Goal: Task Accomplishment & Management: Use online tool/utility

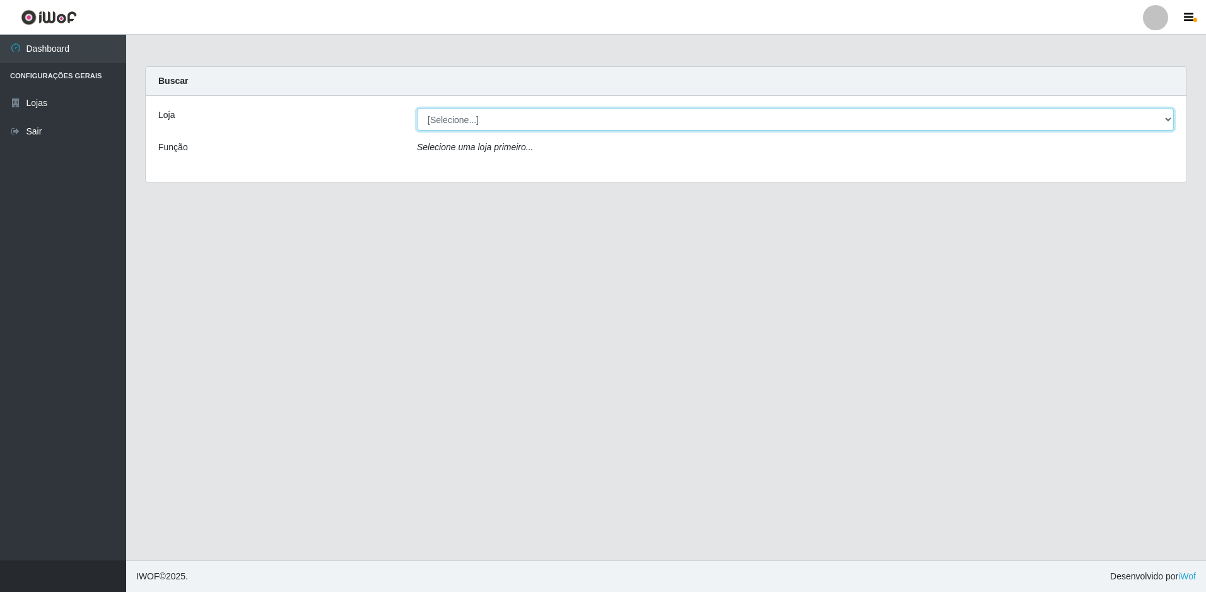
click at [624, 117] on select "[Selecione...] Extrabom - Loja 13 [GEOGRAPHIC_DATA]" at bounding box center [795, 119] width 757 height 22
select select "436"
click at [417, 108] on select "[Selecione...] Extrabom - Loja 13 [GEOGRAPHIC_DATA]" at bounding box center [795, 119] width 757 height 22
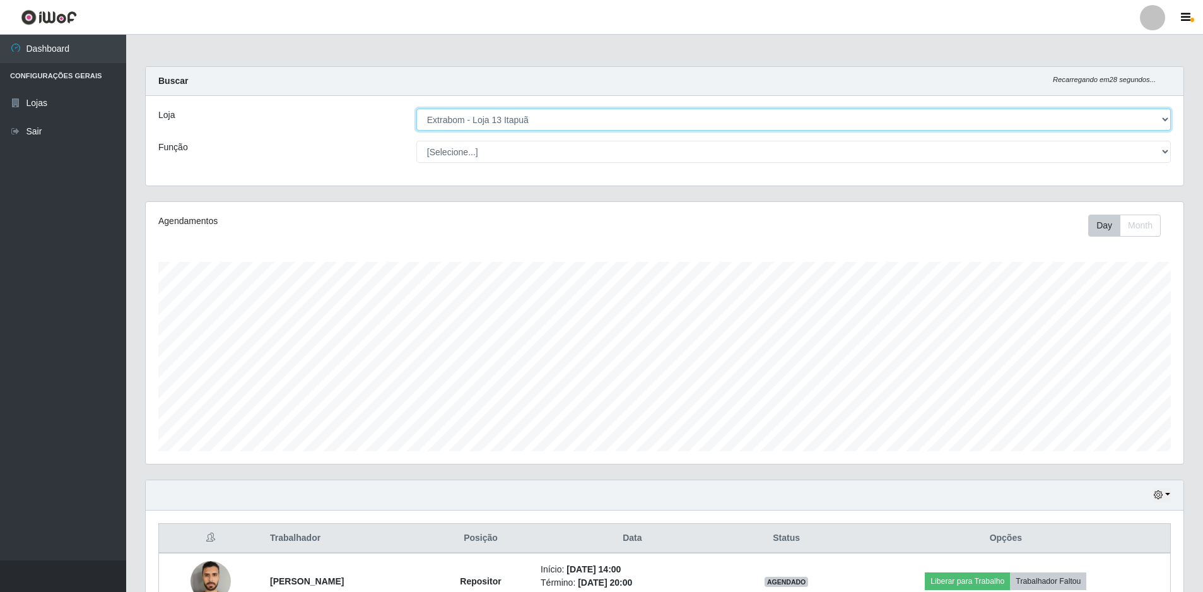
scroll to position [189, 0]
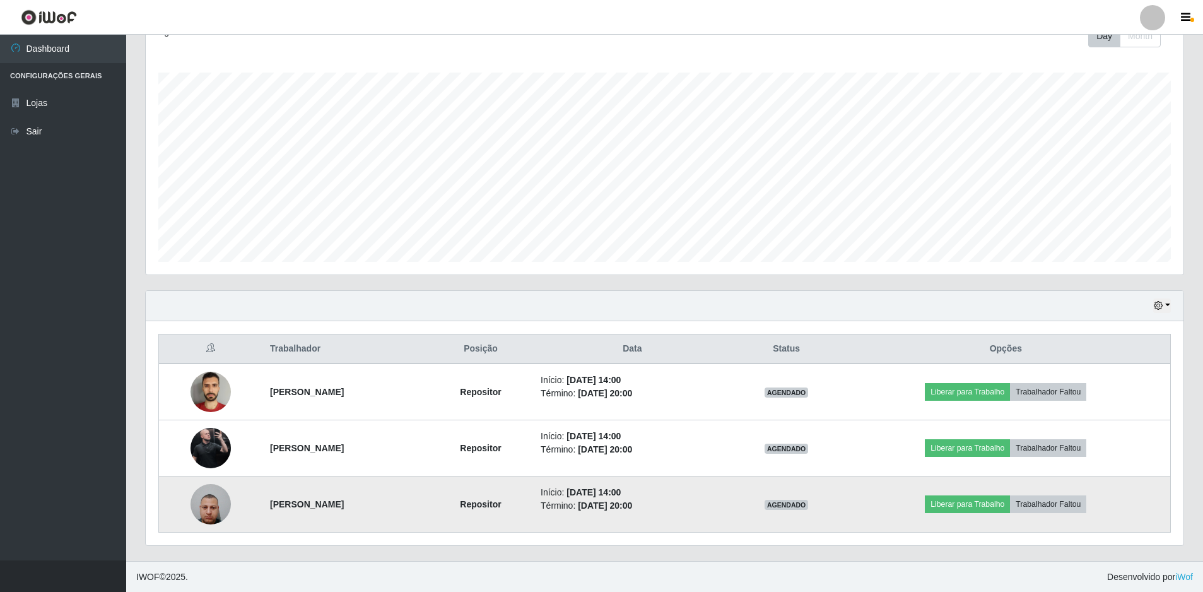
click at [199, 511] on img at bounding box center [211, 504] width 40 height 54
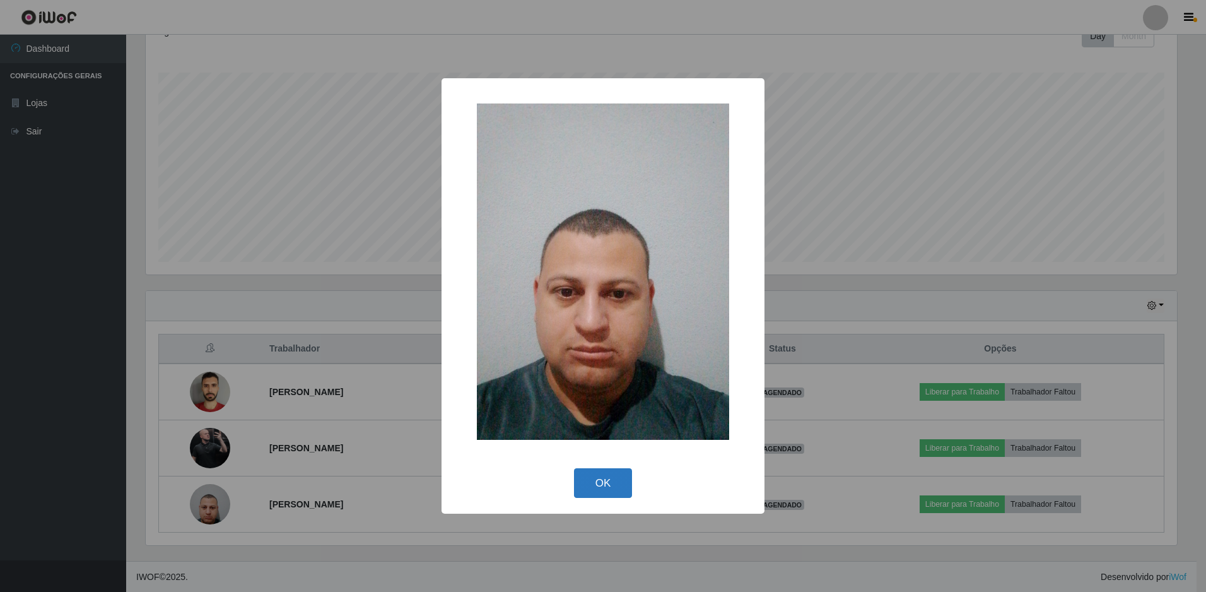
click at [623, 486] on button "OK" at bounding box center [603, 483] width 59 height 30
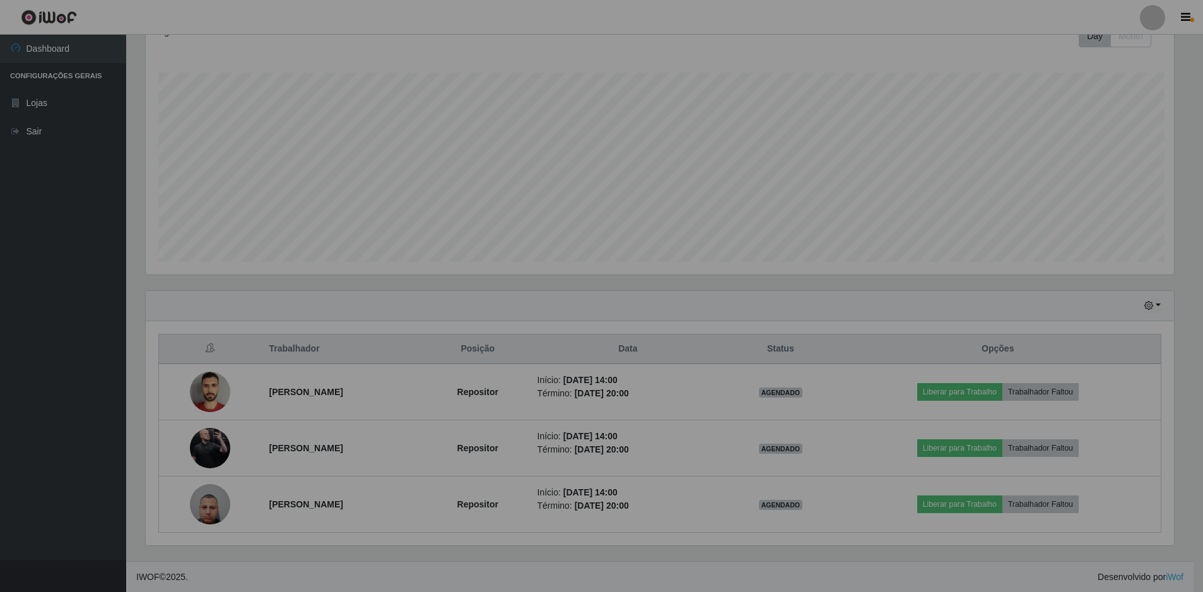
scroll to position [262, 1038]
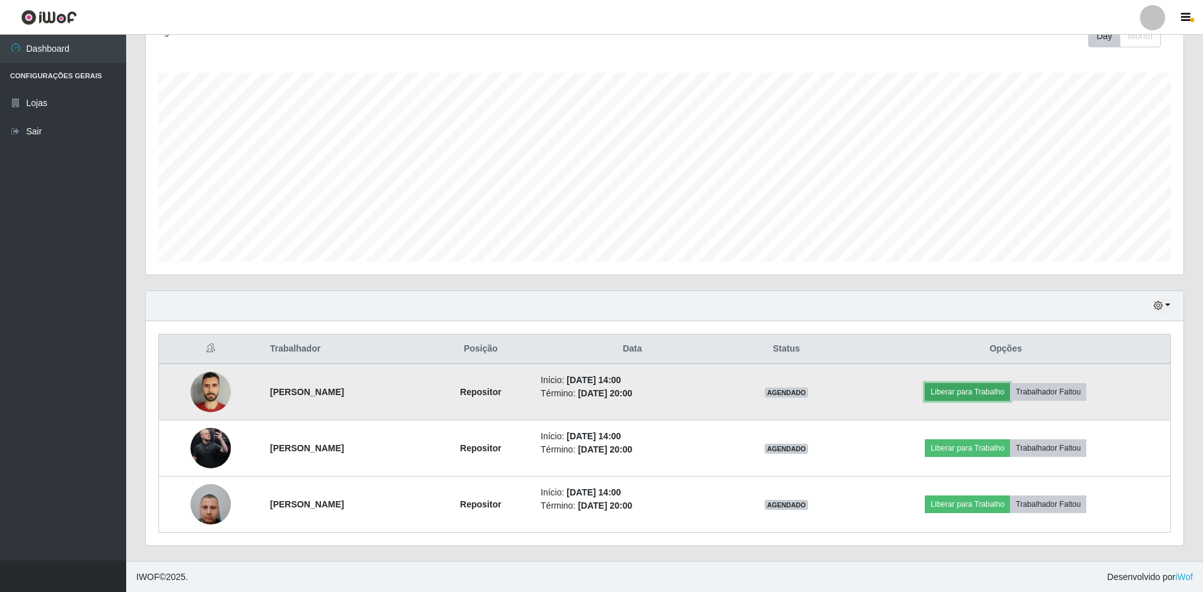
click at [982, 392] on button "Liberar para Trabalho" at bounding box center [967, 392] width 85 height 18
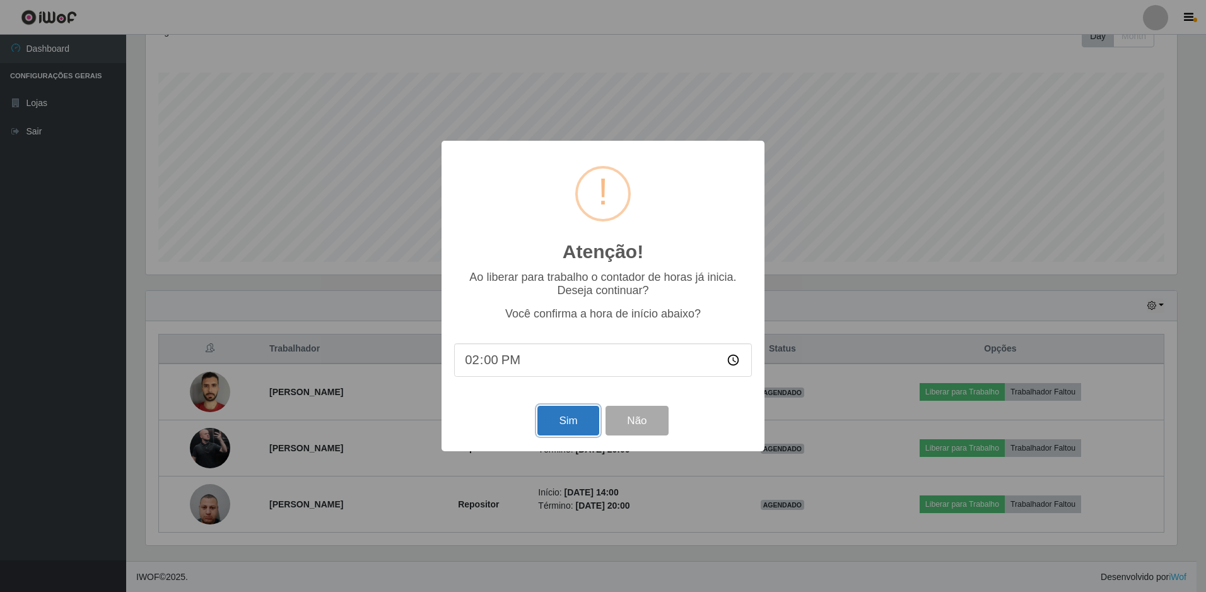
click at [568, 429] on button "Sim" at bounding box center [567, 421] width 61 height 30
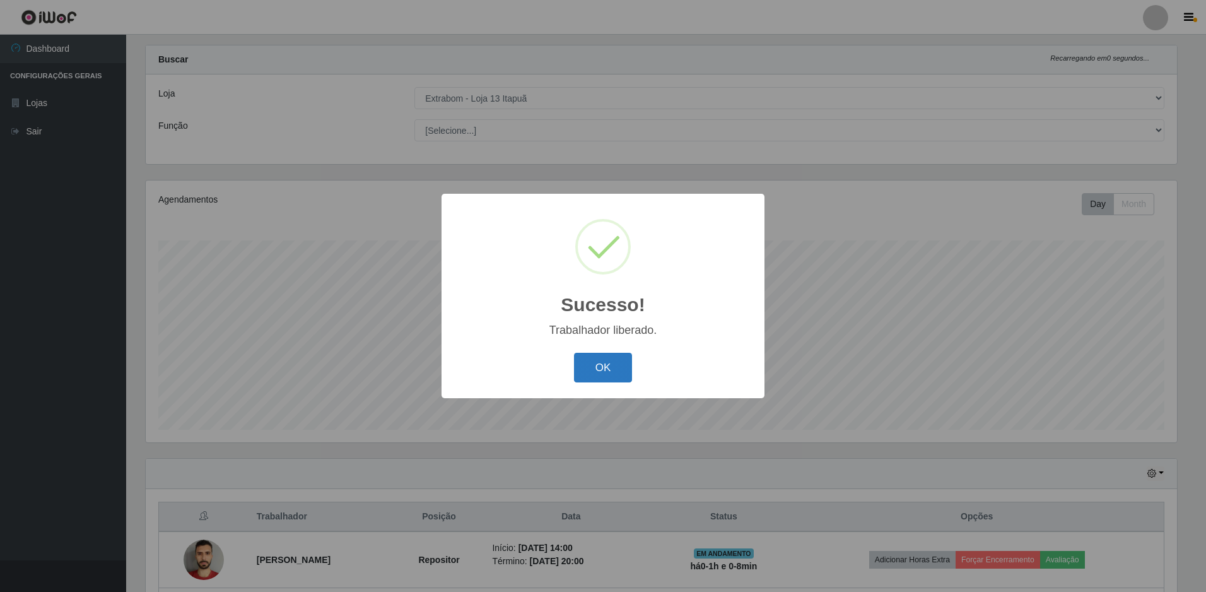
click at [621, 377] on button "OK" at bounding box center [603, 368] width 59 height 30
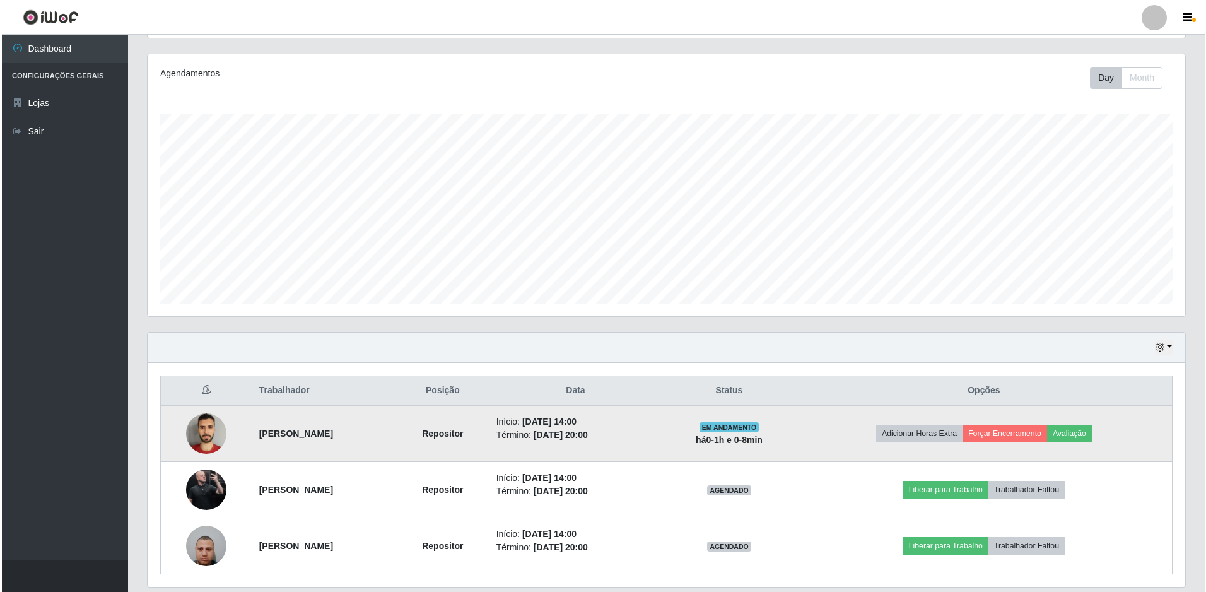
scroll to position [190, 0]
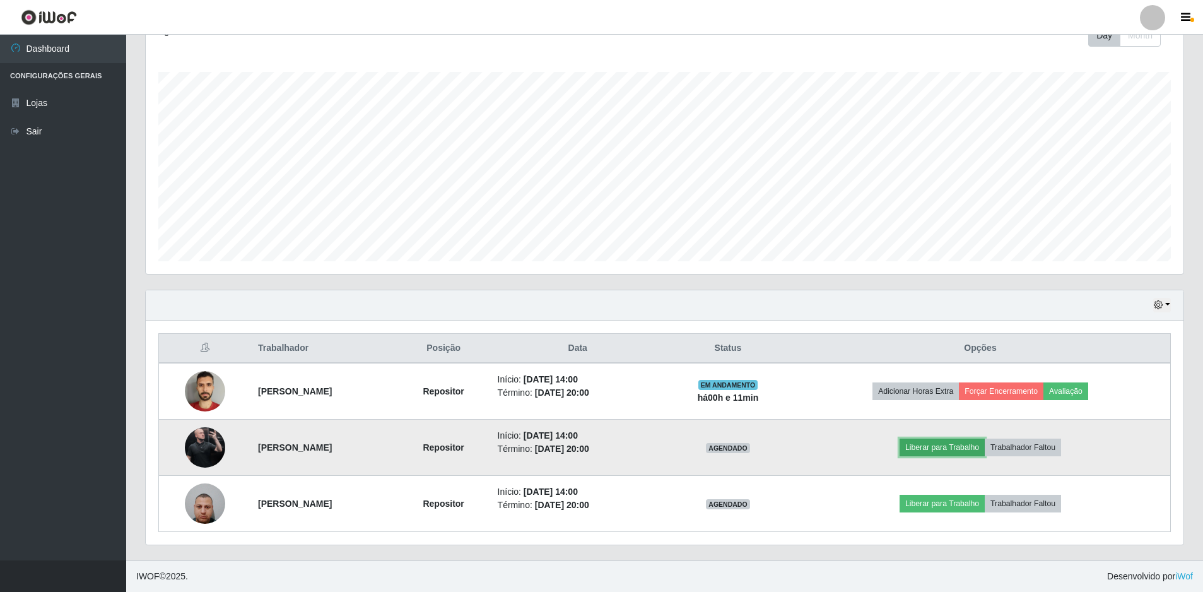
click at [956, 448] on button "Liberar para Trabalho" at bounding box center [942, 447] width 85 height 18
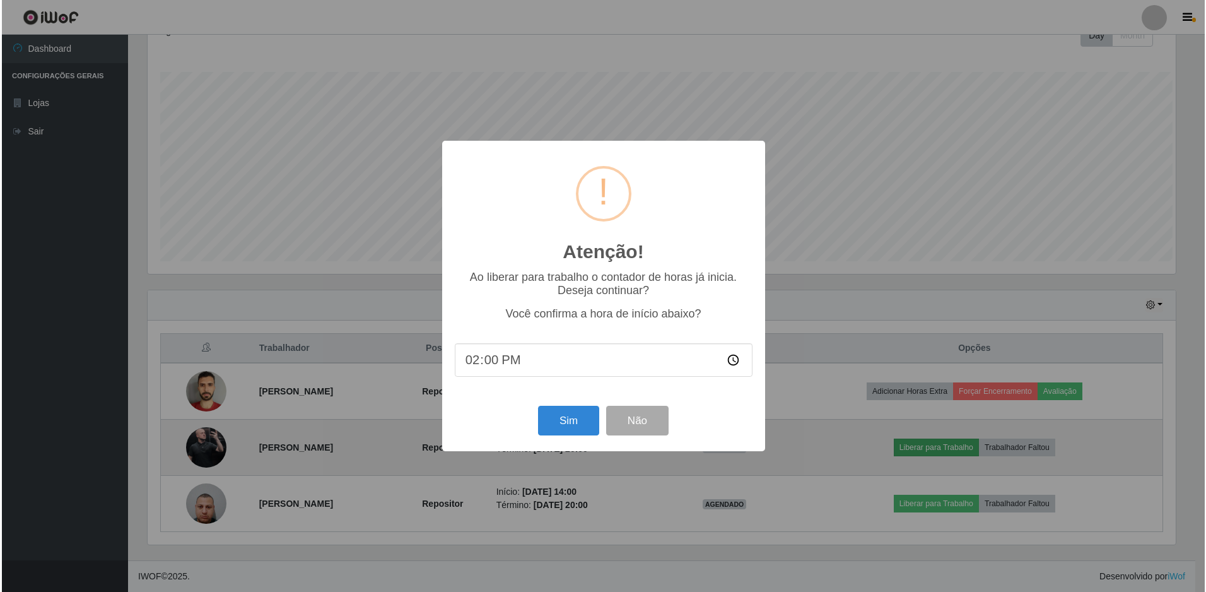
scroll to position [262, 1031]
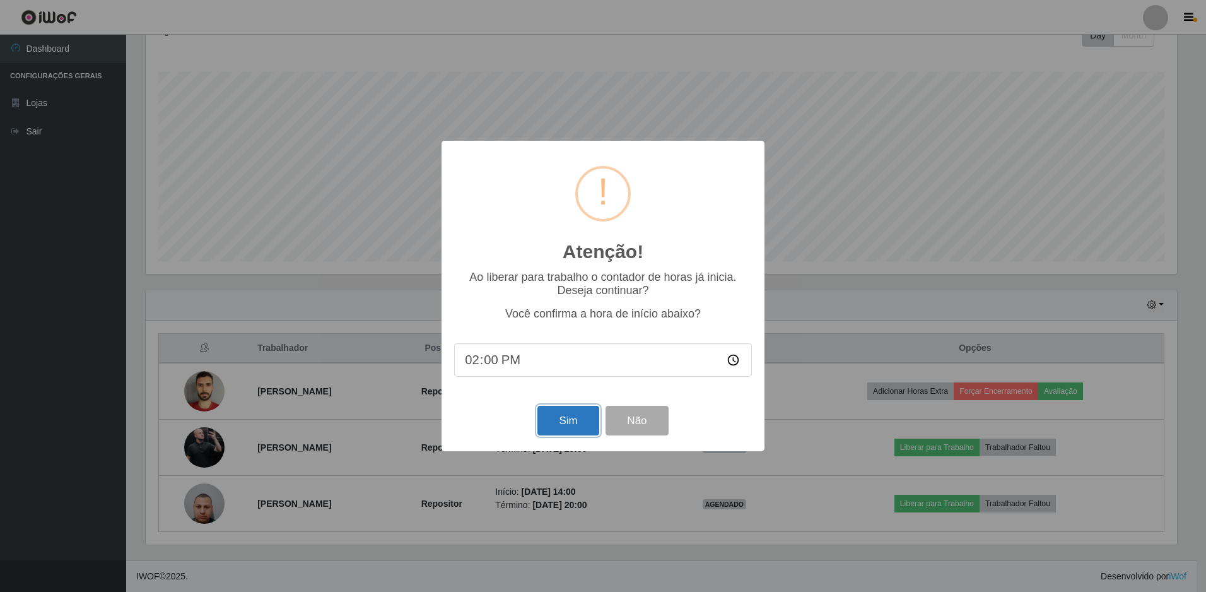
click at [559, 422] on button "Sim" at bounding box center [567, 421] width 61 height 30
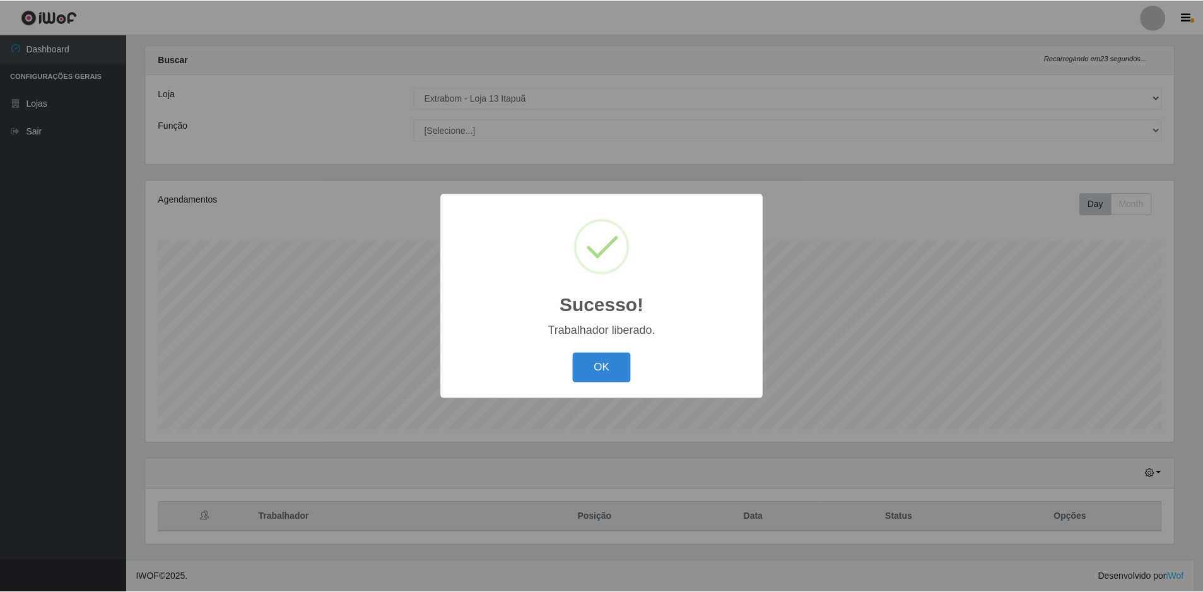
scroll to position [630538, 629768]
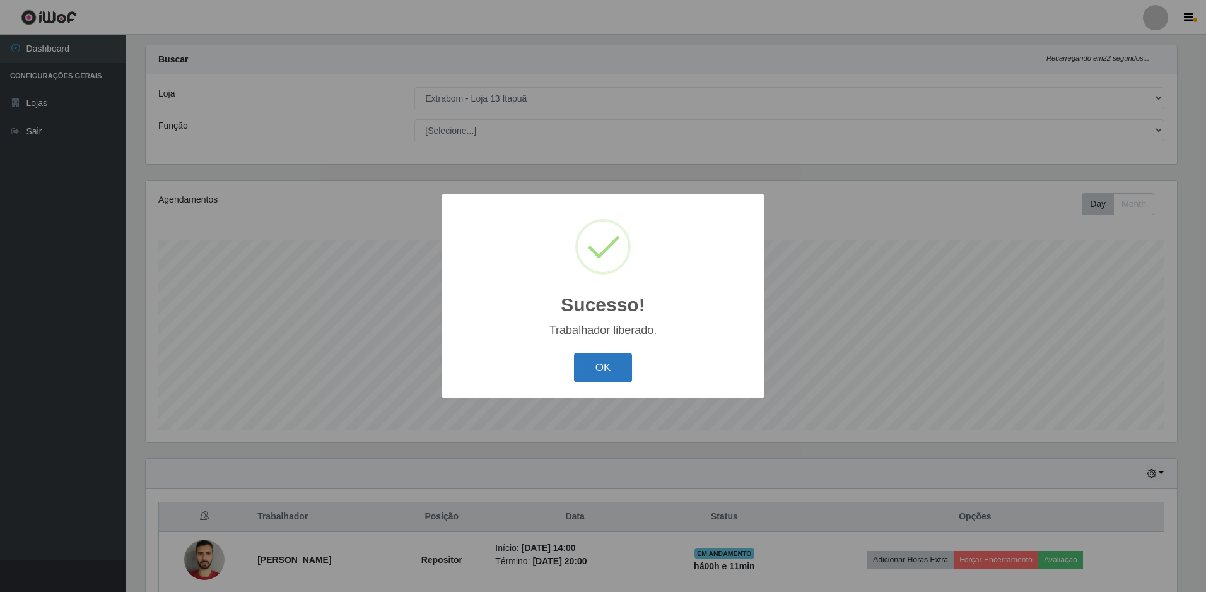
click at [612, 371] on button "OK" at bounding box center [603, 368] width 59 height 30
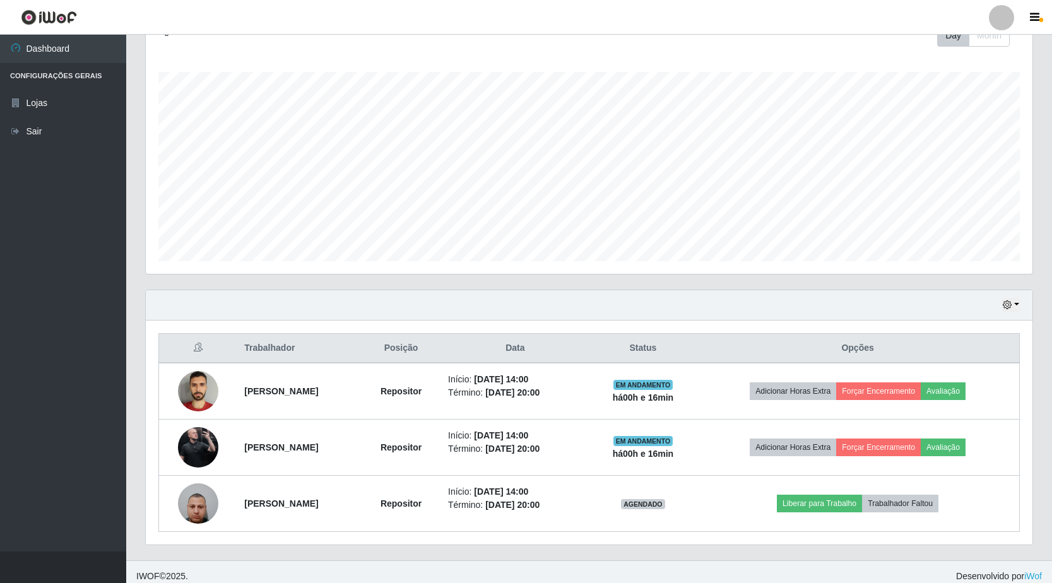
scroll to position [630538, 629913]
